Goal: Information Seeking & Learning: Learn about a topic

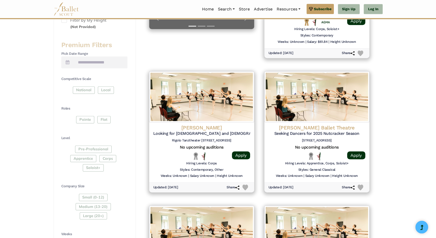
scroll to position [35, 0]
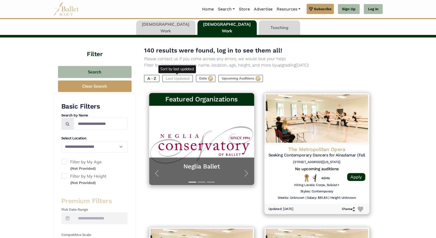
click at [177, 80] on label "Last Updated" at bounding box center [177, 78] width 30 height 7
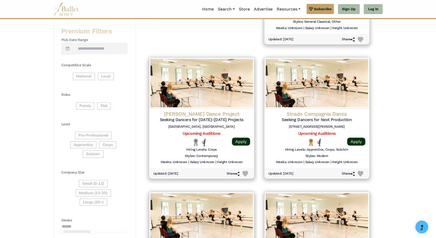
scroll to position [208, 0]
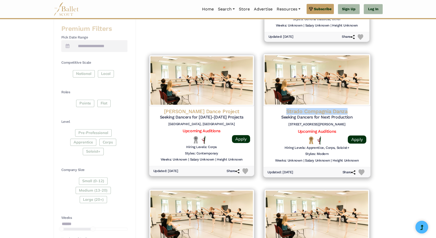
drag, startPoint x: 353, startPoint y: 110, endPoint x: 286, endPoint y: 112, distance: 66.9
click at [286, 112] on h4 "Strado Compagnia Danza" at bounding box center [316, 111] width 99 height 7
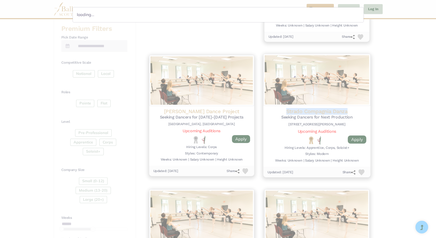
copy h4 "Strado Compagnia Danza"
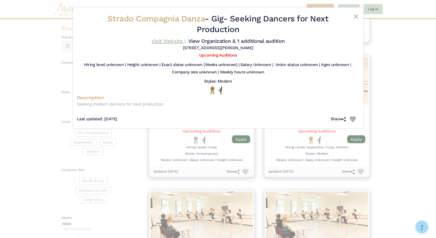
click at [171, 41] on link "Visit Website |" at bounding box center [168, 41] width 34 height 6
click at [355, 15] on button "Close" at bounding box center [356, 17] width 6 height 6
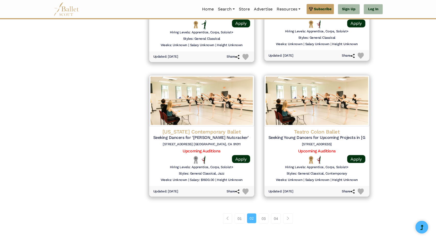
scroll to position [601, 0]
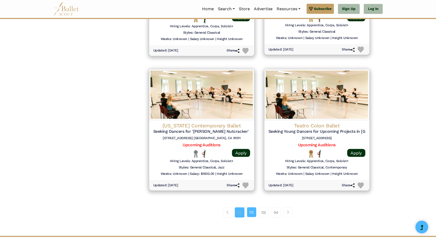
click at [239, 213] on link "01" at bounding box center [240, 213] width 10 height 10
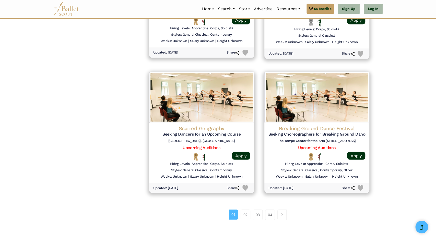
scroll to position [601, 0]
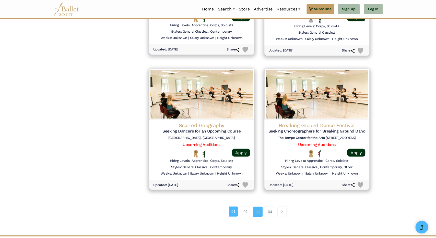
click at [258, 211] on link "03" at bounding box center [258, 212] width 10 height 10
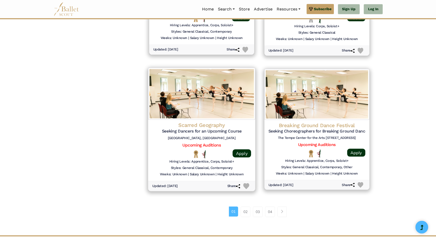
click at [199, 126] on h4 "Scarred Geography" at bounding box center [201, 125] width 99 height 7
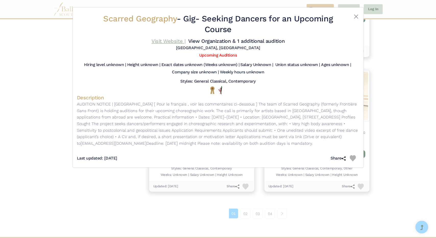
click at [165, 41] on link "Visit Website |" at bounding box center [168, 41] width 34 height 6
click at [356, 17] on button "Close" at bounding box center [356, 17] width 6 height 6
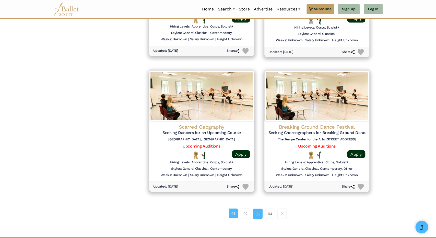
click at [259, 212] on link "03" at bounding box center [258, 214] width 10 height 10
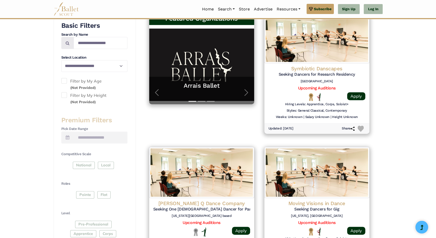
scroll to position [0, 0]
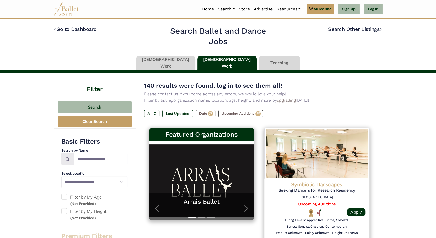
click at [168, 63] on link at bounding box center [165, 63] width 59 height 15
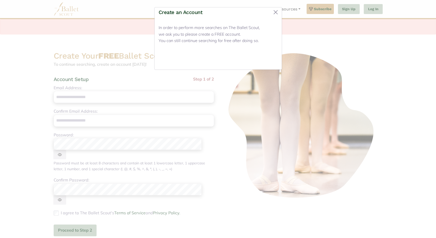
click at [269, 55] on button "Close" at bounding box center [267, 60] width 19 height 12
